Goal: Task Accomplishment & Management: Complete application form

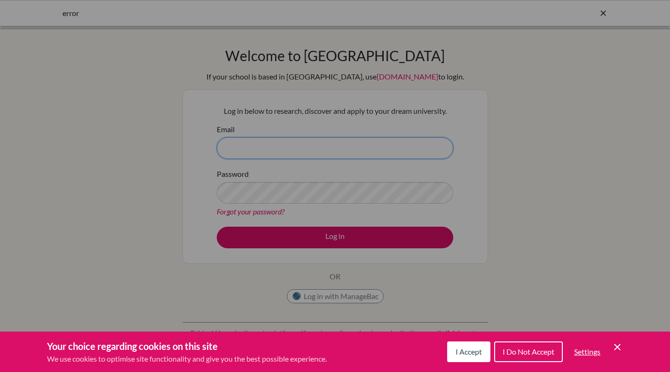
type input "[EMAIL_ADDRESS][DOMAIN_NAME]"
click at [521, 356] on button "I Do Not Accept" at bounding box center [528, 351] width 69 height 21
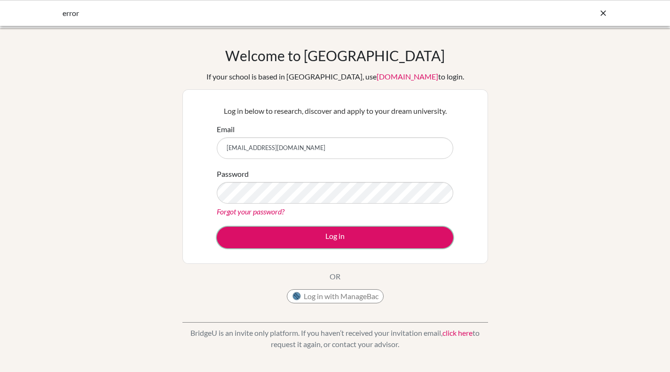
click at [341, 241] on button "Log in" at bounding box center [335, 238] width 236 height 22
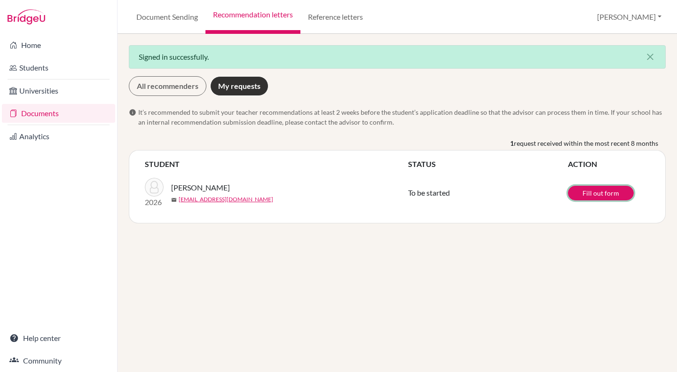
click at [610, 191] on link "Fill out form" at bounding box center [601, 193] width 66 height 15
